Goal: Task Accomplishment & Management: Use online tool/utility

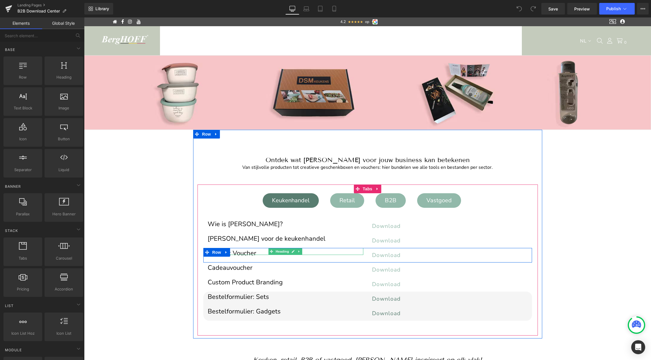
click at [238, 252] on h1 "Gift Box Voucher" at bounding box center [286, 253] width 156 height 3
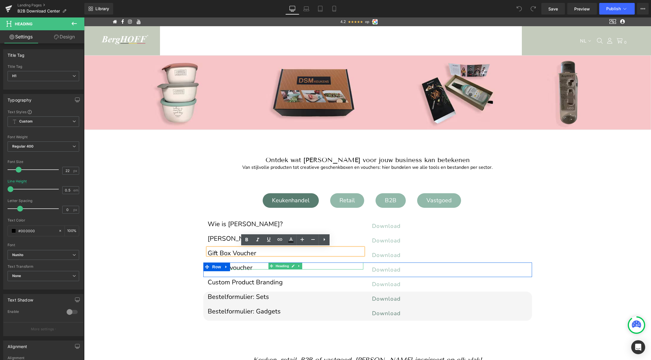
click at [238, 266] on h1 "Cadeauvoucher" at bounding box center [286, 267] width 156 height 3
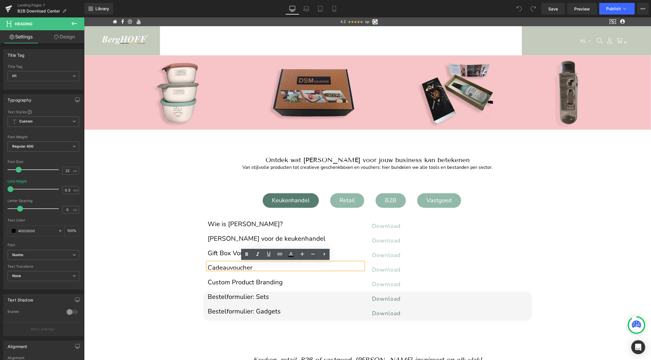
click at [231, 267] on h1 "Cadeauvoucher" at bounding box center [286, 267] width 156 height 3
drag, startPoint x: 231, startPoint y: 267, endPoint x: 207, endPoint y: 267, distance: 23.6
click at [208, 267] on h1 "Cadeauvoucher" at bounding box center [286, 267] width 156 height 3
click at [229, 268] on h1 "Cadeauvoucher" at bounding box center [286, 267] width 156 height 3
click at [347, 201] on div "Retail" at bounding box center [347, 200] width 27 height 12
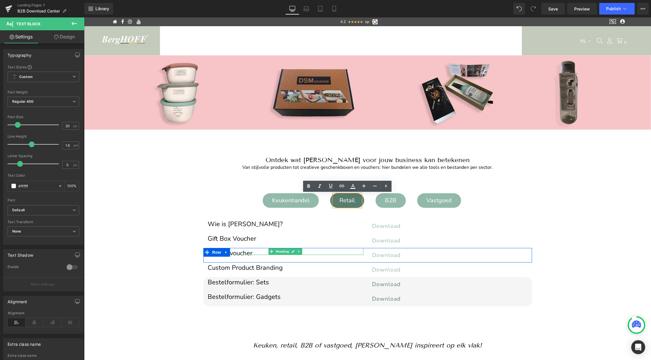
click at [234, 252] on h1 "Cadeauvoucher" at bounding box center [286, 253] width 156 height 3
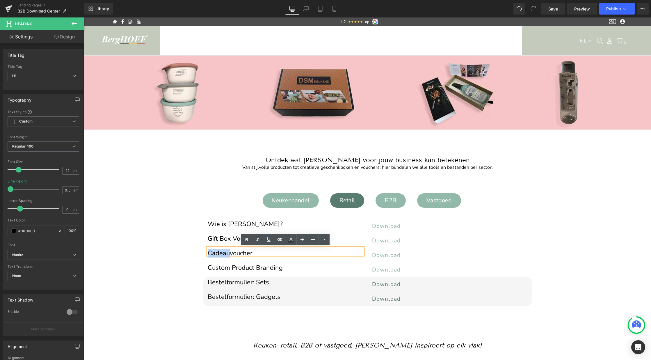
drag, startPoint x: 229, startPoint y: 253, endPoint x: 207, endPoint y: 253, distance: 22.1
click at [208, 253] on h1 "Cadeauvoucher" at bounding box center [286, 253] width 156 height 3
click at [387, 200] on div "B2B" at bounding box center [390, 200] width 23 height 12
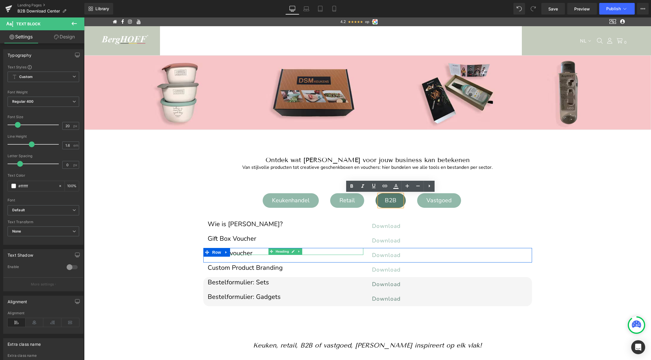
click at [237, 252] on h1 "Cadeauvoucher" at bounding box center [286, 253] width 156 height 3
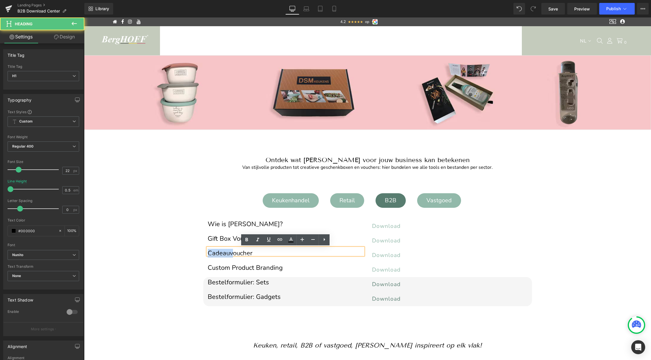
drag, startPoint x: 233, startPoint y: 253, endPoint x: 208, endPoint y: 253, distance: 25.0
click at [208, 253] on h1 "Cadeauvoucher" at bounding box center [286, 253] width 156 height 3
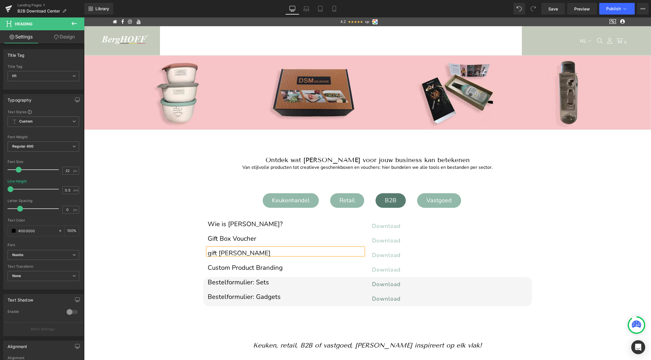
click at [216, 252] on h1 "gift [PERSON_NAME]" at bounding box center [286, 253] width 156 height 3
click at [438, 197] on div "Vastgoed" at bounding box center [438, 200] width 37 height 12
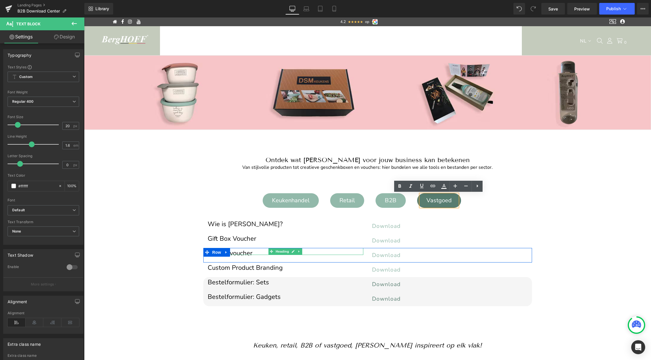
click at [241, 252] on h1 "Cadeauvoucher" at bounding box center [286, 253] width 156 height 3
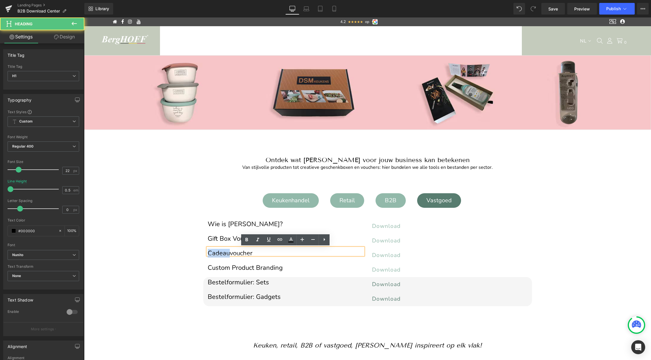
drag, startPoint x: 229, startPoint y: 253, endPoint x: 202, endPoint y: 253, distance: 26.7
click at [202, 253] on div "Wie is [PERSON_NAME]? Heading Download Button Row Gift Box Voucher Heading Down…" at bounding box center [367, 261] width 340 height 102
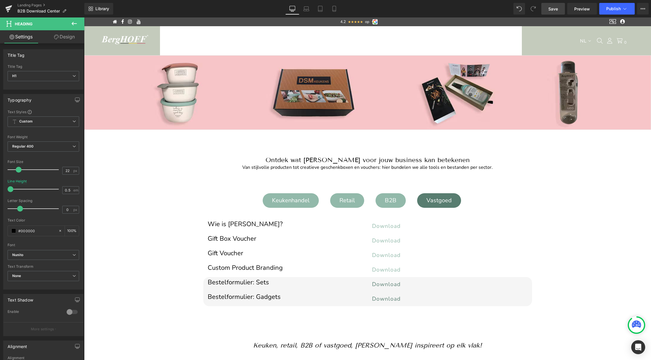
click at [559, 11] on link "Save" at bounding box center [553, 9] width 24 height 12
click at [611, 10] on span "Publish" at bounding box center [613, 8] width 15 height 5
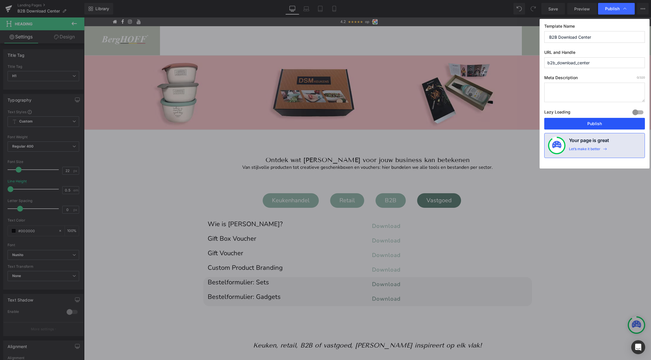
click at [590, 121] on button "Publish" at bounding box center [594, 124] width 101 height 12
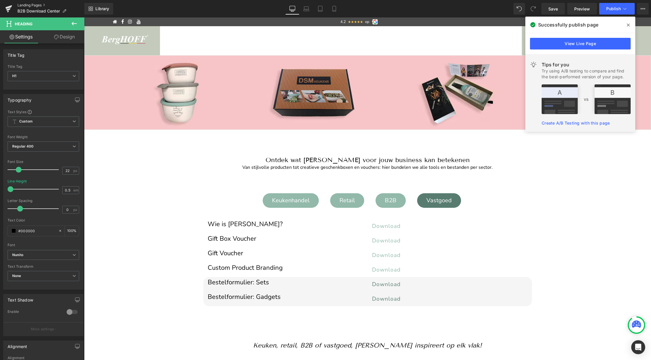
click at [32, 6] on link "Landing Pages" at bounding box center [50, 5] width 67 height 5
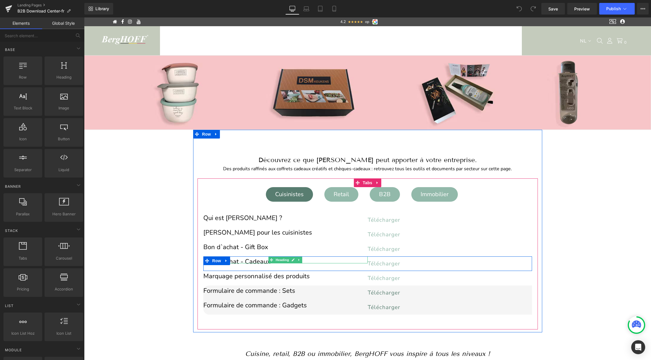
click at [249, 261] on h1 "Bon d`achat - Cadeaux" at bounding box center [285, 261] width 164 height 3
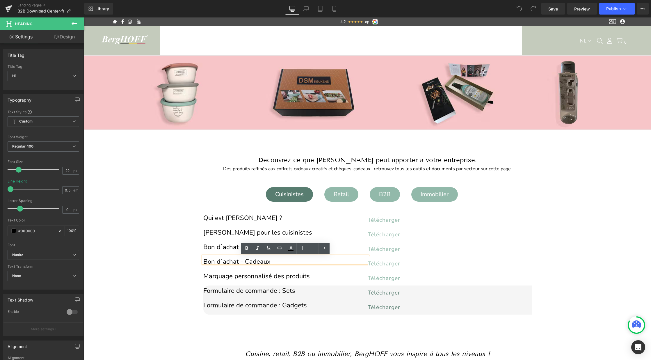
click at [222, 261] on h1 "Bon d`achat - Cadeaux" at bounding box center [285, 261] width 164 height 3
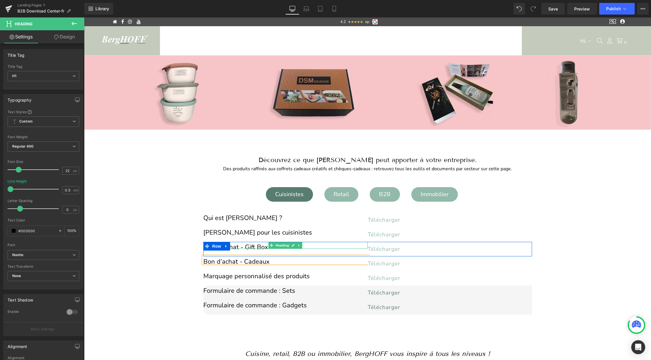
click at [237, 245] on h1 "Bon d`achat - Gift Box" at bounding box center [285, 246] width 164 height 3
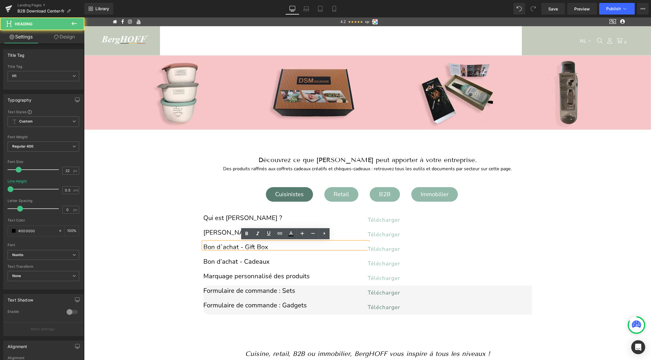
click at [222, 246] on h1 "Bon d`achat - Gift Box" at bounding box center [285, 246] width 164 height 3
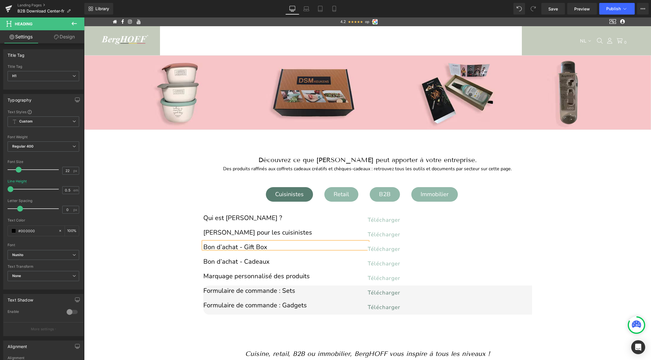
click at [346, 190] on div "Retail" at bounding box center [341, 194] width 27 height 12
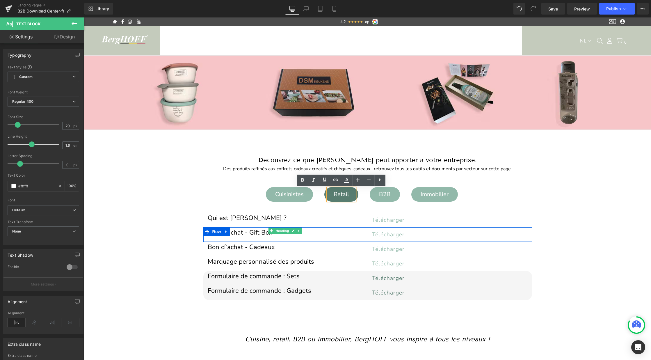
click at [232, 231] on h1 "Bon d`achat - Gift Box" at bounding box center [286, 232] width 156 height 3
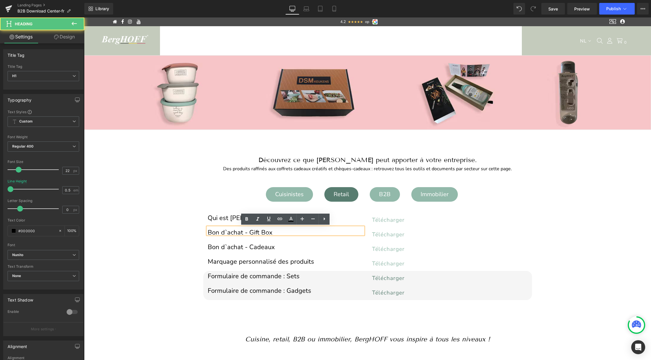
click at [228, 232] on h1 "Bon d`achat - Gift Box" at bounding box center [286, 232] width 156 height 3
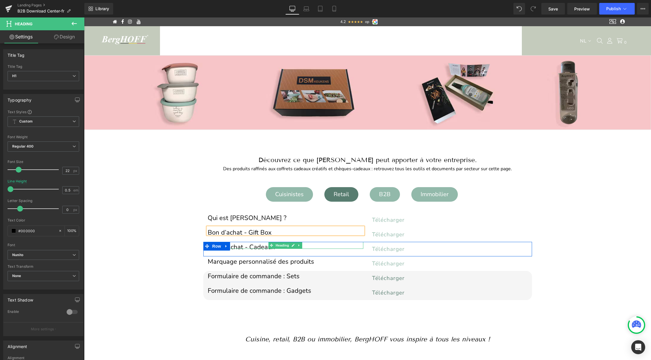
click at [236, 246] on h1 "Bon d`achat - Cadeaux" at bounding box center [286, 246] width 156 height 3
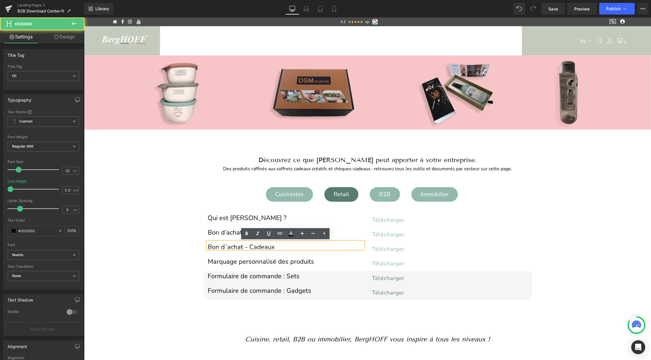
click at [227, 248] on h1 "Bon d`achat - Cadeaux" at bounding box center [286, 246] width 156 height 3
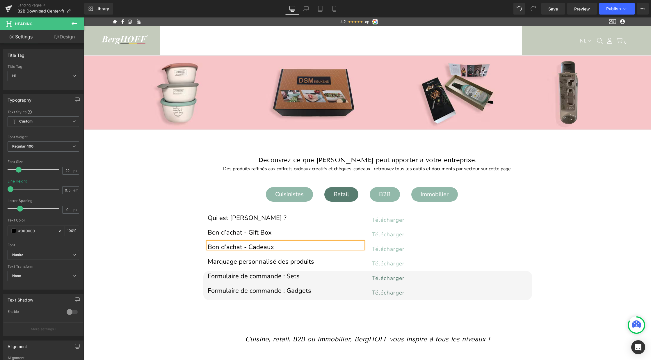
click at [382, 195] on div "B2B" at bounding box center [384, 194] width 23 height 12
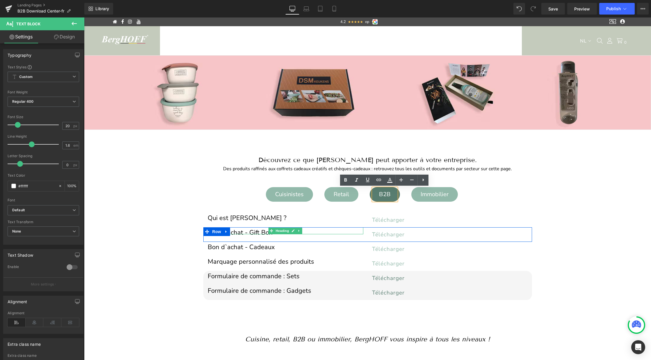
click at [239, 231] on h1 "Bon d`achat - Gift Box" at bounding box center [286, 232] width 156 height 3
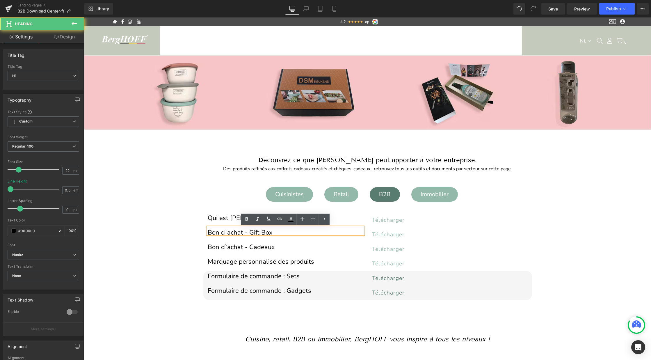
click at [227, 232] on h1 "Bon d`achat - Gift Box" at bounding box center [286, 232] width 156 height 3
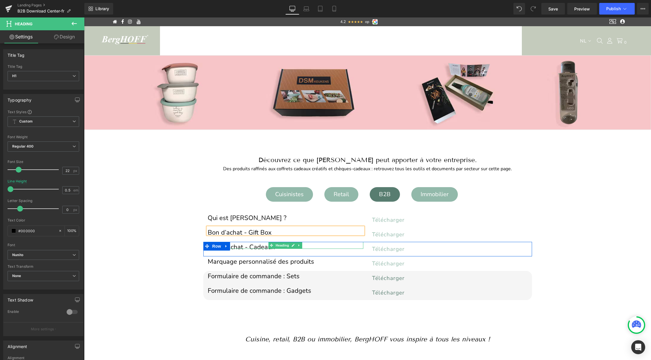
click at [241, 246] on h1 "Bon d`achat - Cadeaux" at bounding box center [286, 246] width 156 height 3
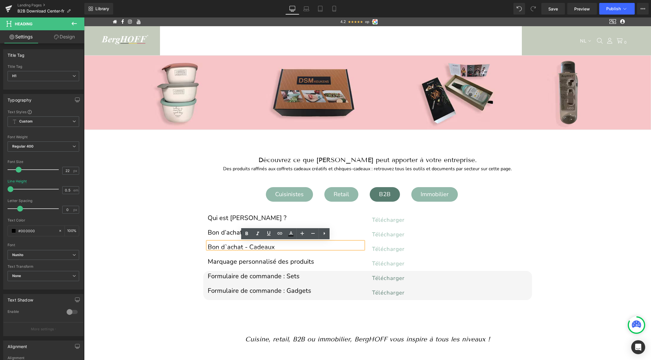
click at [227, 246] on h1 "Bon d`achat - Cadeaux" at bounding box center [286, 246] width 156 height 3
click at [421, 195] on div "Immobilier" at bounding box center [435, 194] width 40 height 12
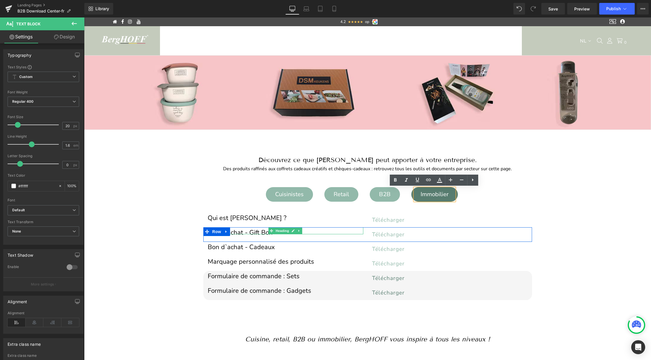
click at [235, 231] on h1 "Bon d`achat - Gift Box" at bounding box center [286, 232] width 156 height 3
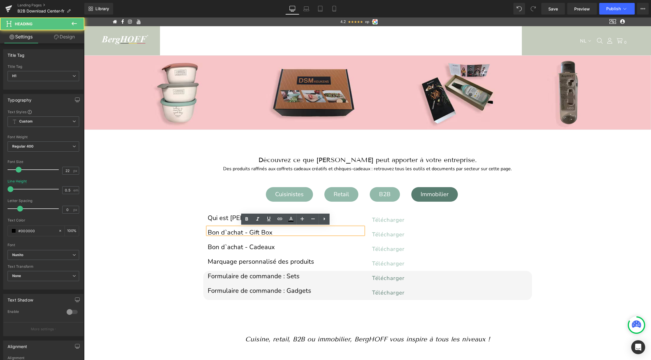
click at [227, 231] on h1 "Bon d`achat - Gift Box" at bounding box center [286, 232] width 156 height 3
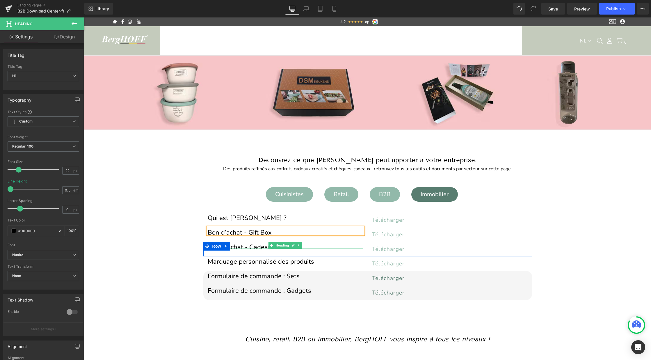
click at [236, 246] on h1 "Bon d`achat - Cadeaux" at bounding box center [286, 246] width 156 height 3
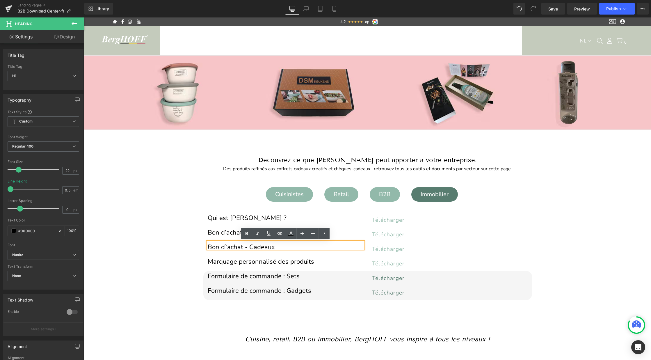
click at [227, 246] on h1 "Bon d`achat - Cadeaux" at bounding box center [286, 246] width 156 height 3
click at [613, 6] on span "Publish" at bounding box center [613, 8] width 15 height 5
click at [551, 13] on link "Save" at bounding box center [553, 9] width 24 height 12
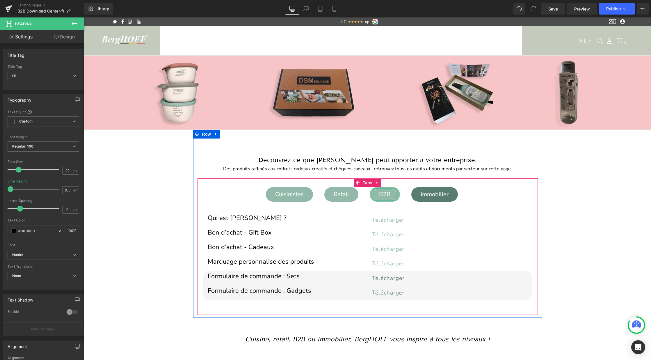
click at [383, 193] on div "B2B" at bounding box center [384, 194] width 23 height 12
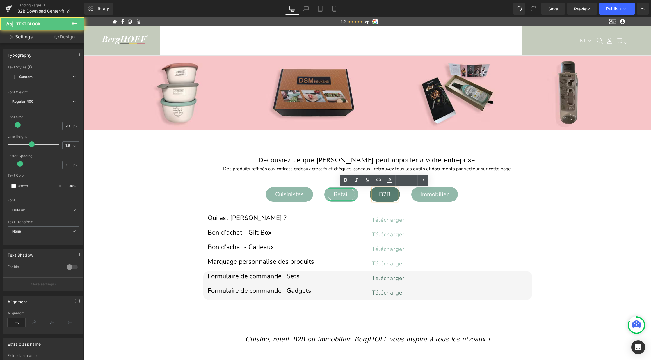
click at [339, 196] on div "Retail" at bounding box center [341, 194] width 27 height 12
click at [287, 199] on div at bounding box center [289, 199] width 40 height 1
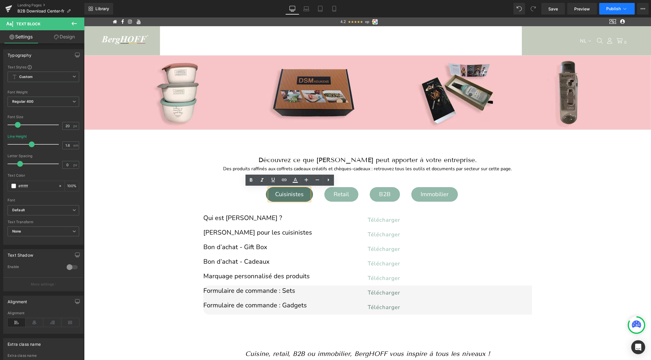
click at [618, 8] on span "Publish" at bounding box center [613, 8] width 15 height 5
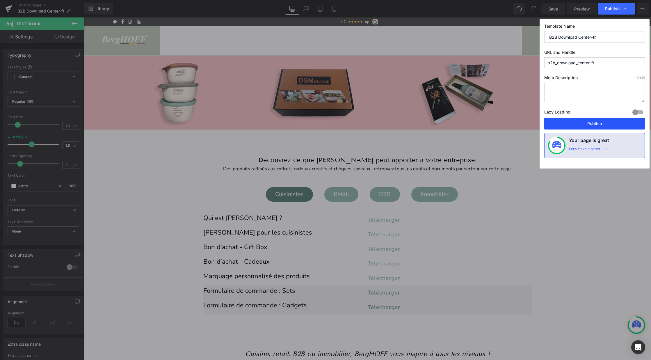
click at [585, 122] on button "Publish" at bounding box center [594, 124] width 101 height 12
